Goal: Find specific page/section: Find specific page/section

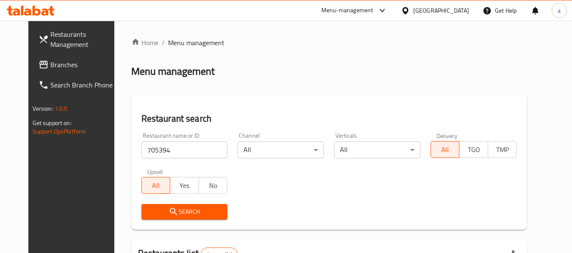
scroll to position [117, 0]
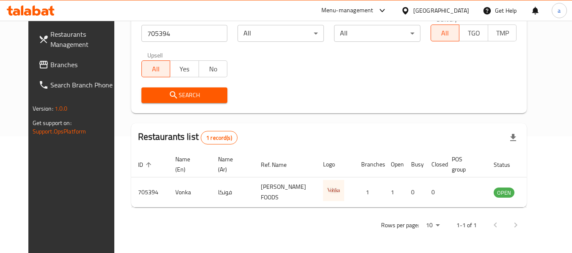
click at [438, 11] on div "[GEOGRAPHIC_DATA]" at bounding box center [441, 10] width 56 height 9
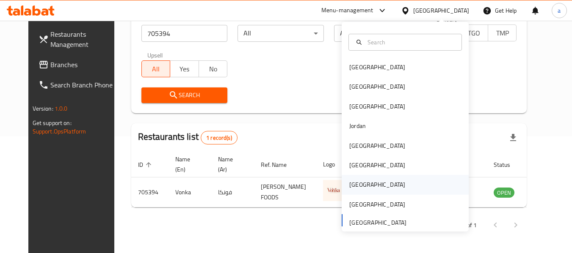
click at [355, 186] on div "[GEOGRAPHIC_DATA]" at bounding box center [377, 184] width 56 height 9
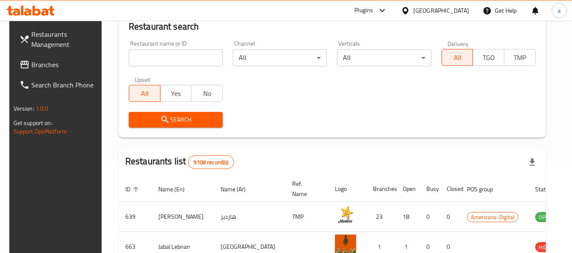
scroll to position [117, 0]
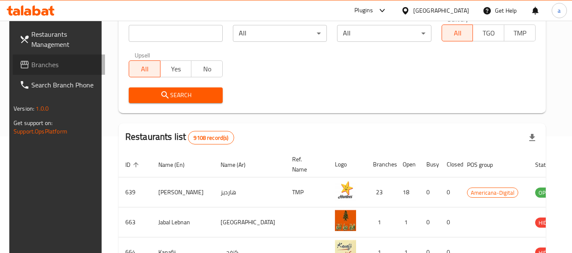
drag, startPoint x: 28, startPoint y: 67, endPoint x: 21, endPoint y: 64, distance: 7.9
click at [31, 67] on span "Branches" at bounding box center [64, 65] width 67 height 10
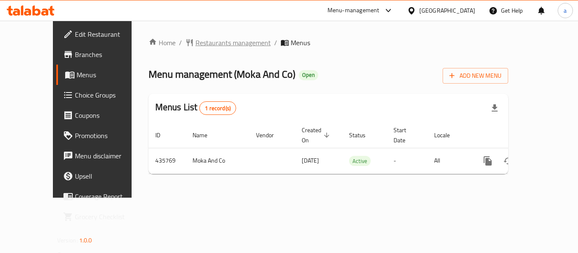
click at [196, 45] on span "Restaurants management" at bounding box center [232, 43] width 75 height 10
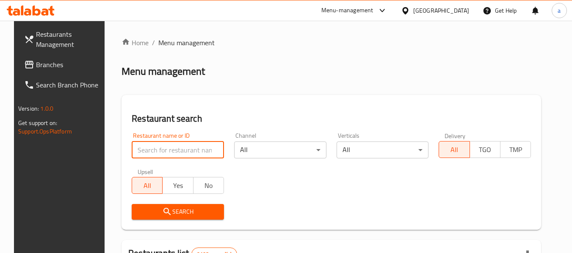
click at [191, 148] on input "search" at bounding box center [178, 150] width 92 height 17
paste input "632653"
type input "632653"
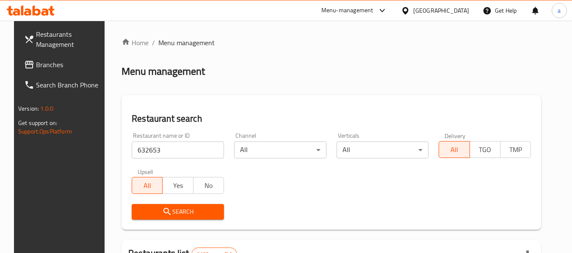
click at [190, 206] on button "Search" at bounding box center [178, 212] width 92 height 16
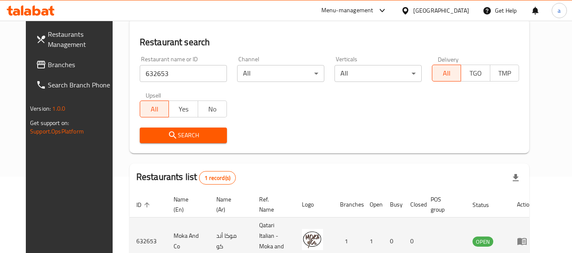
scroll to position [117, 0]
